Goal: Transaction & Acquisition: Purchase product/service

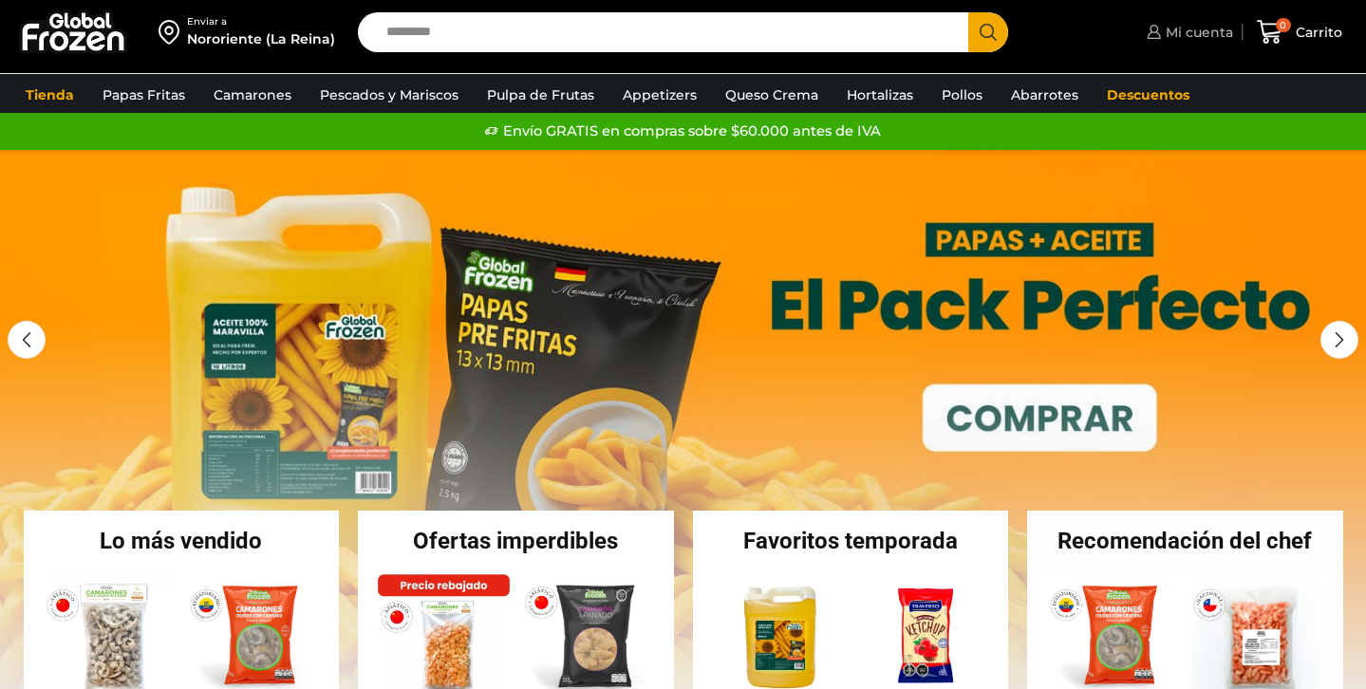
click at [1183, 46] on link "Mi cuenta" at bounding box center [1187, 32] width 91 height 38
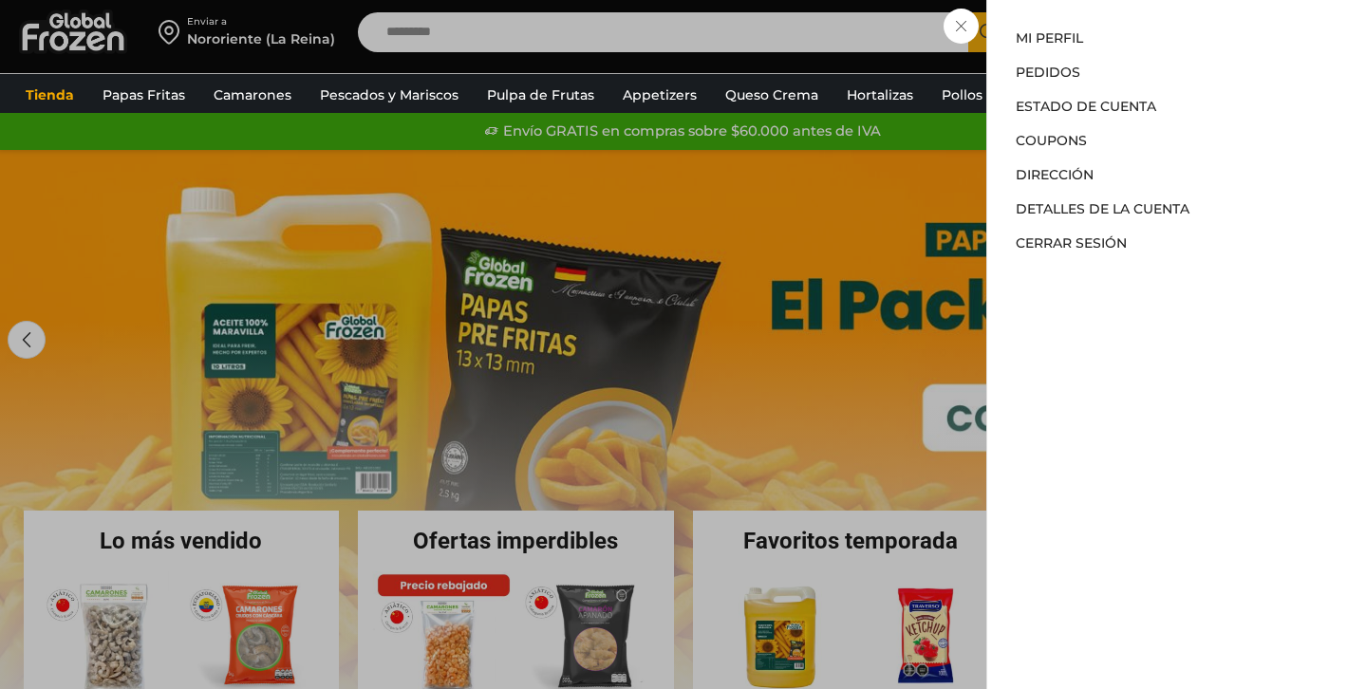
click at [1142, 20] on div "Mi cuenta Mi cuenta Mi perfil Pedidos Descargas Estado de Cuenta Coupons Direcc…" at bounding box center [1187, 32] width 91 height 38
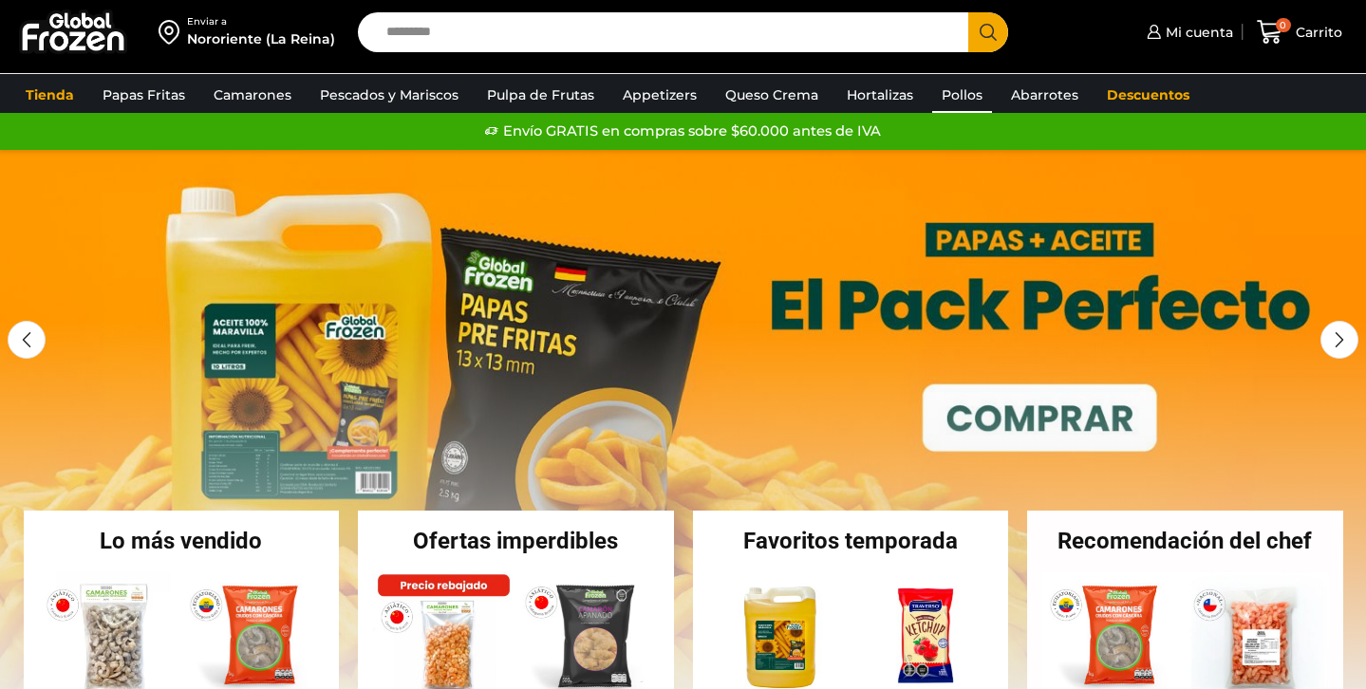
click at [961, 106] on link "Pollos" at bounding box center [962, 95] width 60 height 36
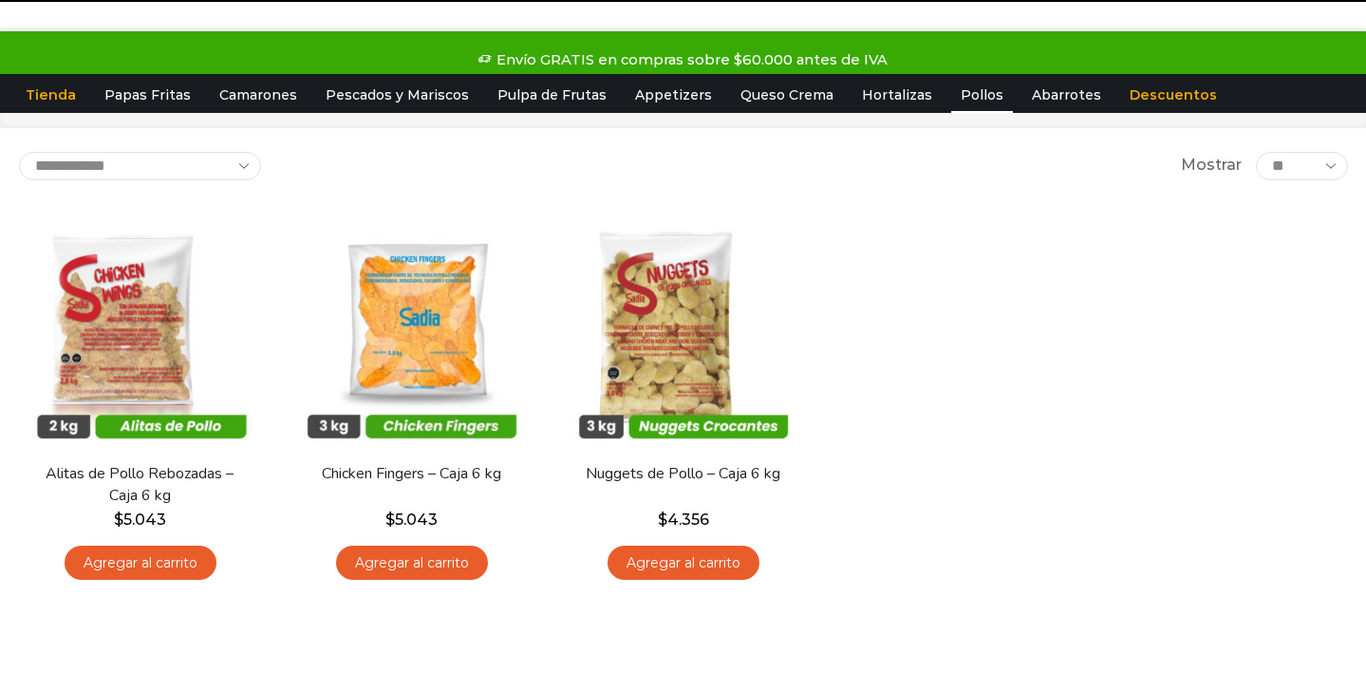
scroll to position [82, 0]
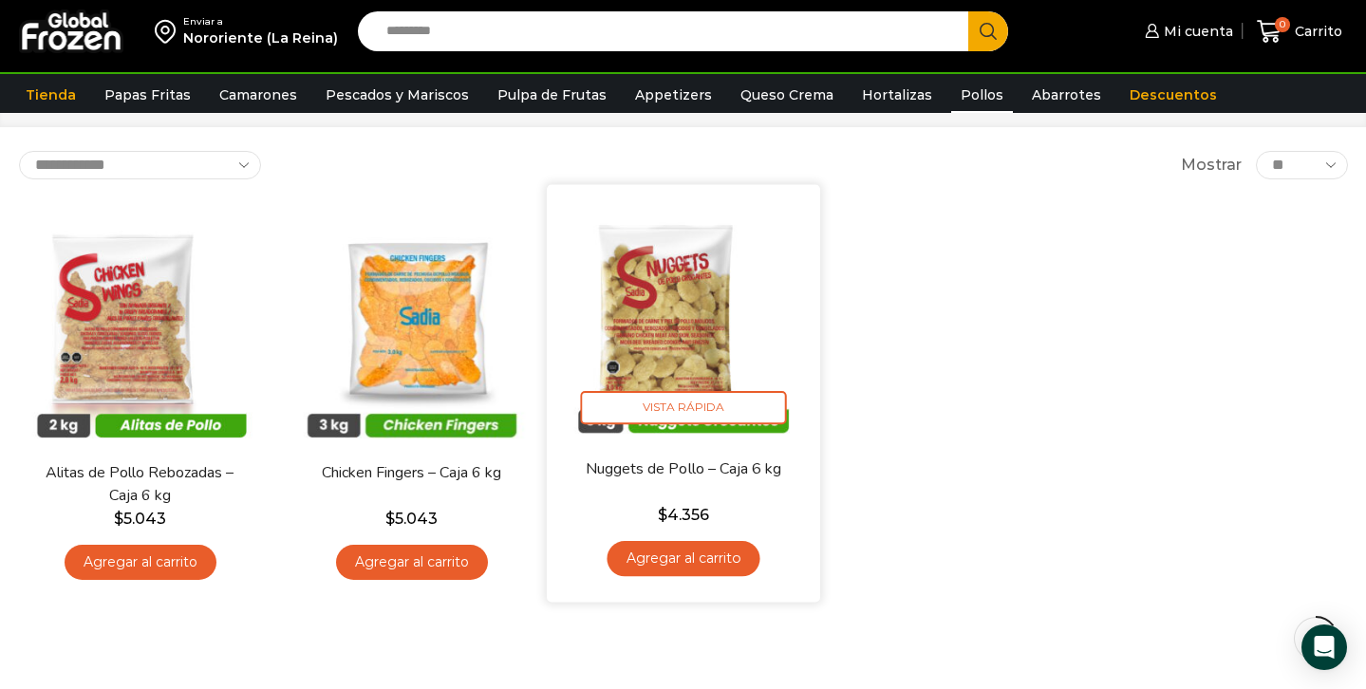
click at [691, 316] on img at bounding box center [683, 321] width 245 height 245
